Goal: Check status

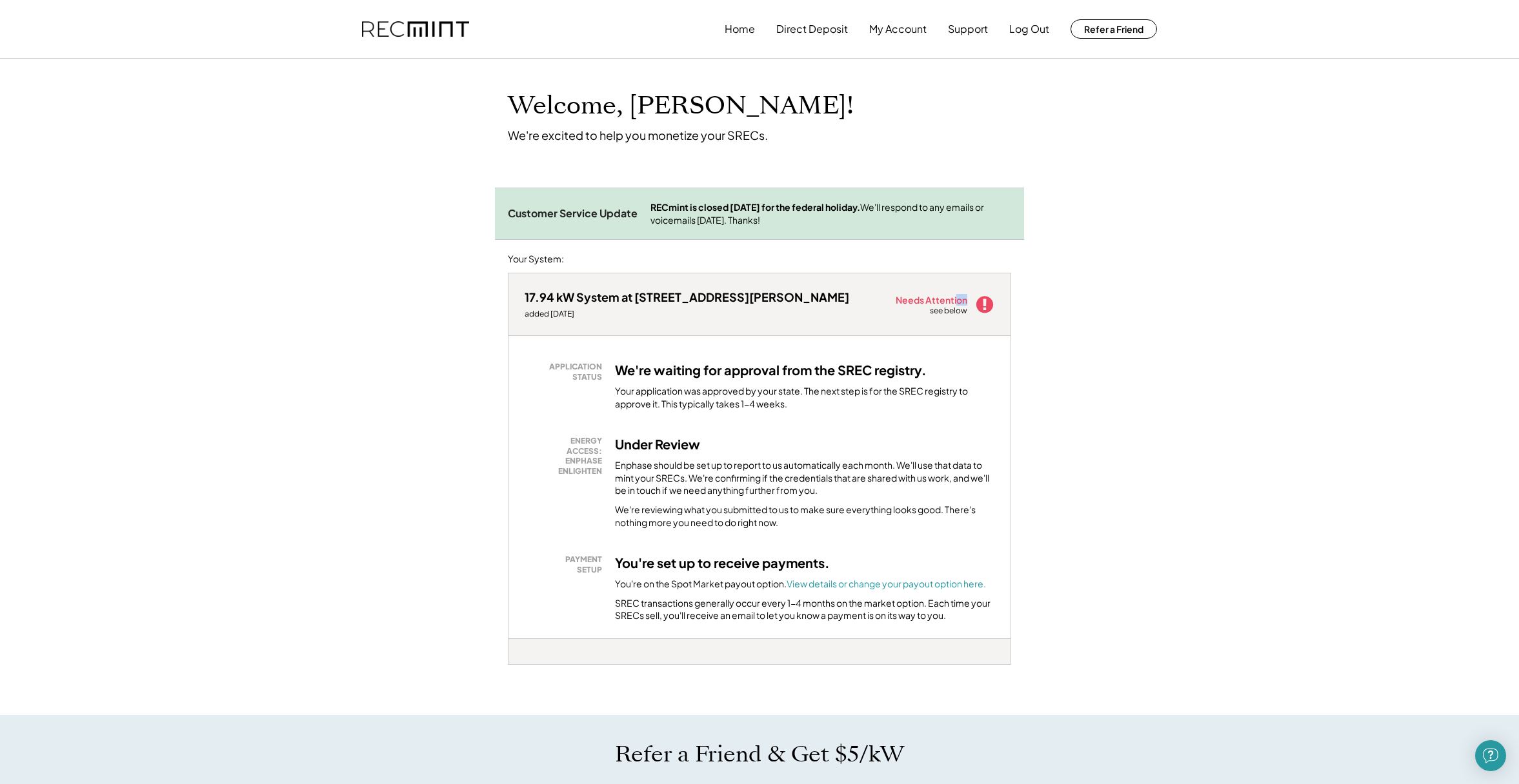
drag, startPoint x: 958, startPoint y: 299, endPoint x: 1004, endPoint y: 305, distance: 46.4
click at [977, 302] on div "Needs Attention see below" at bounding box center [945, 304] width 99 height 26
click at [1004, 305] on div "17.94 kW System at 9417 Mount Vernon Cir added 9/23/25 Needs Attention see below" at bounding box center [760, 304] width 502 height 62
click at [990, 305] on use at bounding box center [984, 304] width 17 height 17
